Goal: Task Accomplishment & Management: Manage account settings

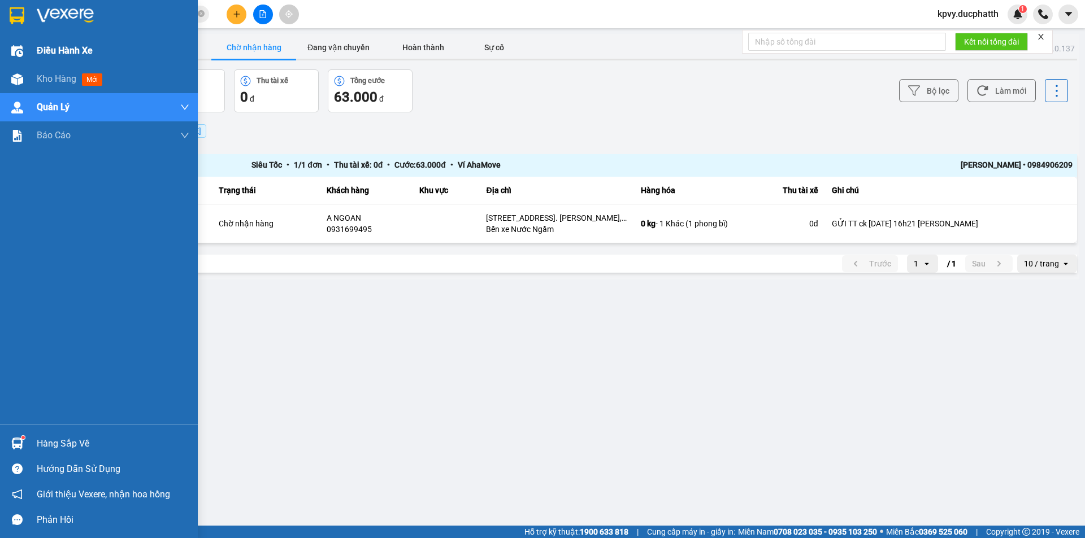
click at [67, 49] on span "Điều hành xe" at bounding box center [65, 50] width 56 height 14
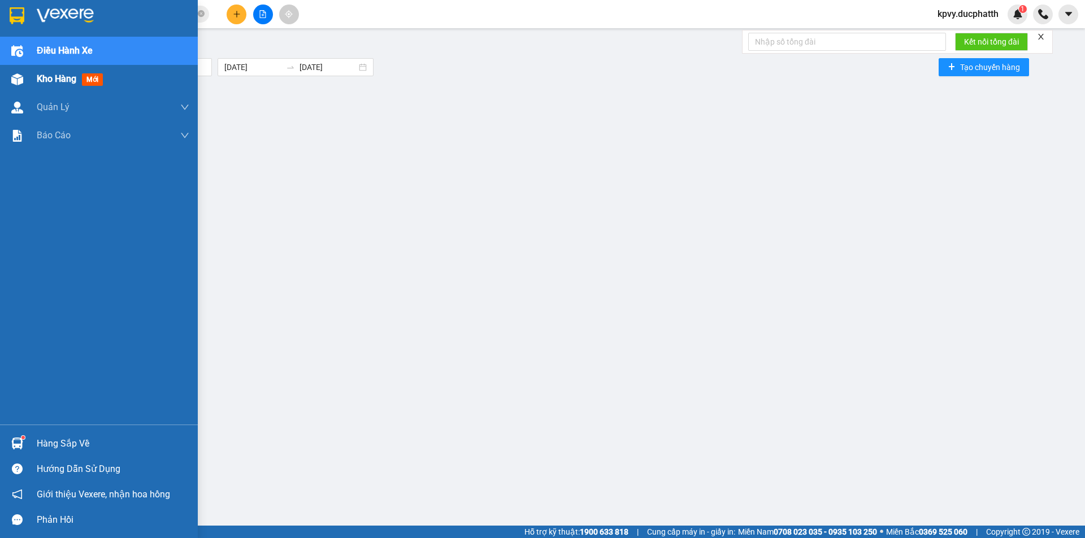
click at [29, 73] on div "Kho hàng mới" at bounding box center [99, 79] width 198 height 28
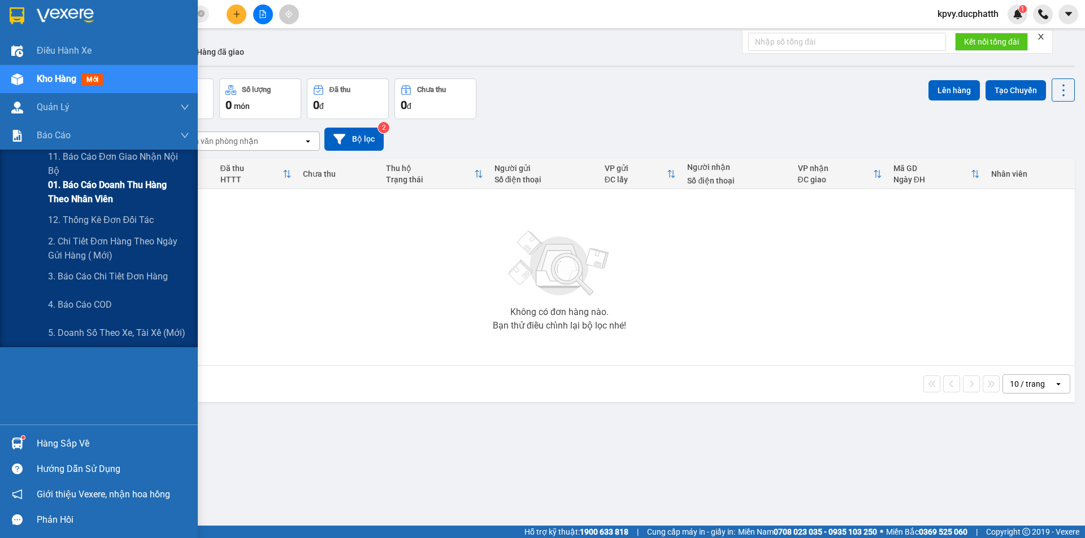
click at [58, 195] on span "01. Báo cáo doanh thu hàng theo nhân viên" at bounding box center [118, 192] width 141 height 28
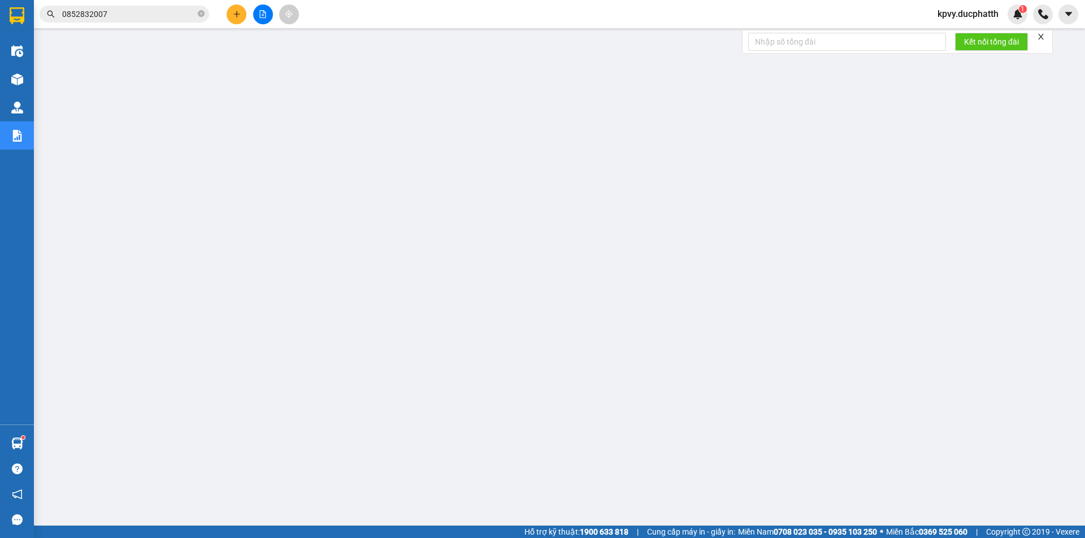
click at [985, 19] on span "kpvy.ducphatth" at bounding box center [967, 14] width 79 height 14
click at [948, 35] on span "Đăng xuất" at bounding box center [972, 35] width 56 height 12
